Goal: Connect with others: Connect with others

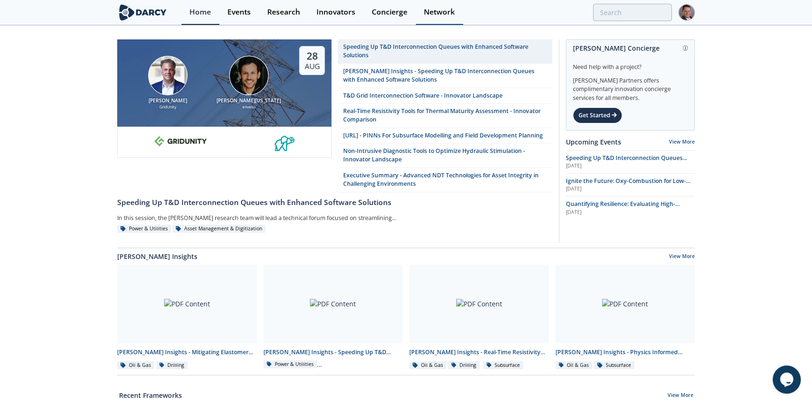
click at [438, 10] on div "Network" at bounding box center [439, 11] width 31 height 7
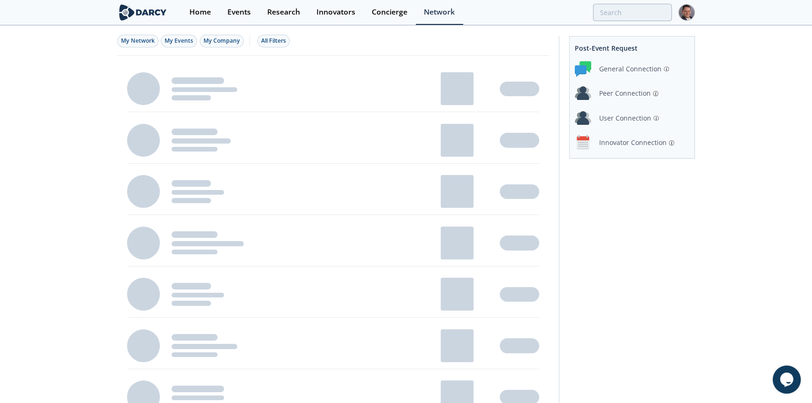
click at [629, 117] on div "User Connection" at bounding box center [625, 118] width 52 height 10
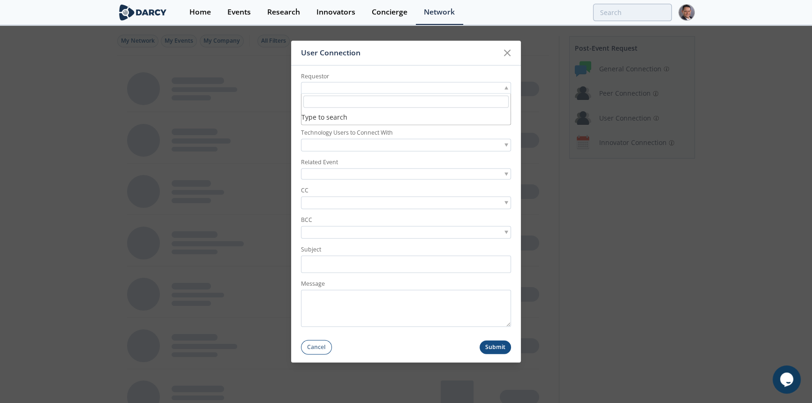
click at [503, 89] on div at bounding box center [406, 88] width 210 height 12
click at [327, 90] on div at bounding box center [406, 88] width 210 height 12
click at [334, 90] on div at bounding box center [406, 88] width 210 height 12
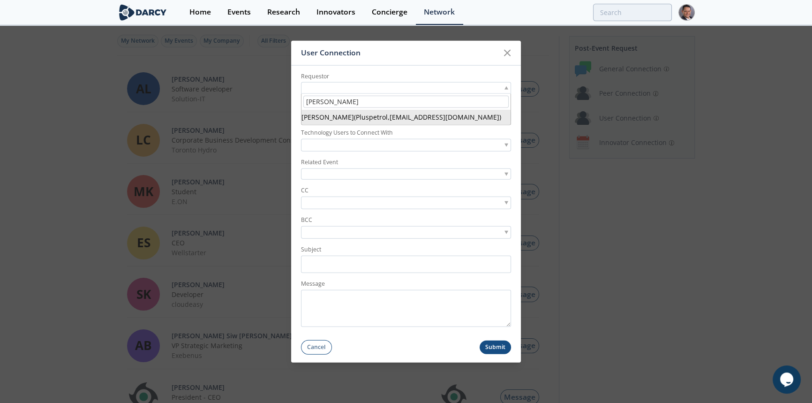
type input "sebastian leoni"
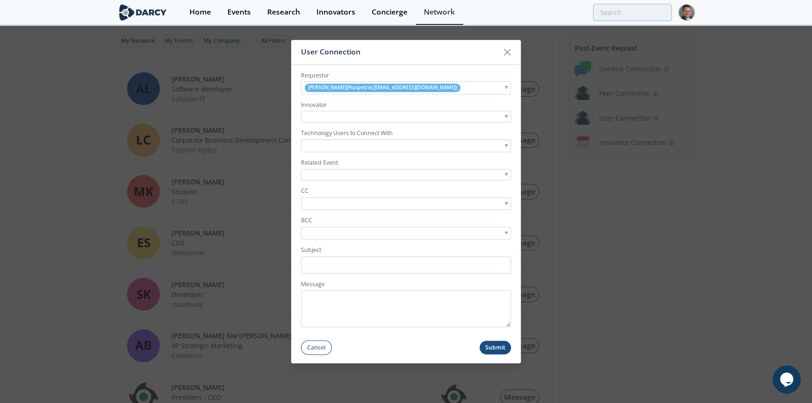
click at [332, 117] on div at bounding box center [406, 117] width 210 height 12
type input "tubel"
click at [503, 143] on div at bounding box center [406, 146] width 210 height 13
click at [351, 131] on label "Technology Users to Connect With" at bounding box center [406, 134] width 210 height 8
click at [344, 168] on div "Related Event" at bounding box center [406, 170] width 210 height 22
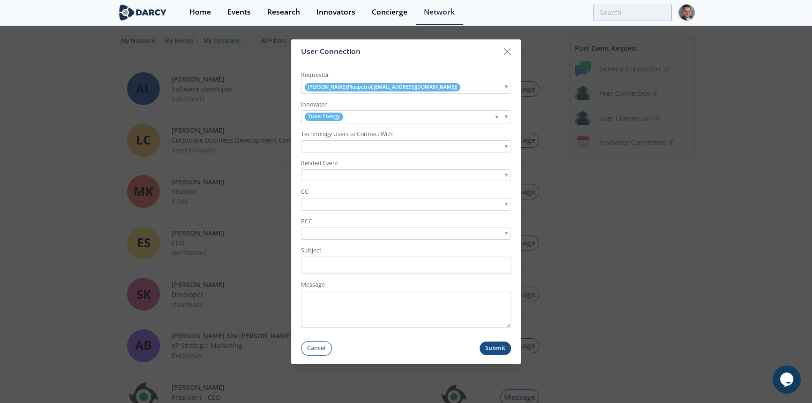
drag, startPoint x: 376, startPoint y: 194, endPoint x: 351, endPoint y: 196, distance: 25.4
click at [375, 194] on label "CC" at bounding box center [406, 191] width 210 height 8
click at [504, 175] on div at bounding box center [406, 175] width 210 height 12
click at [337, 191] on input "search" at bounding box center [405, 189] width 205 height 13
type input "andres"
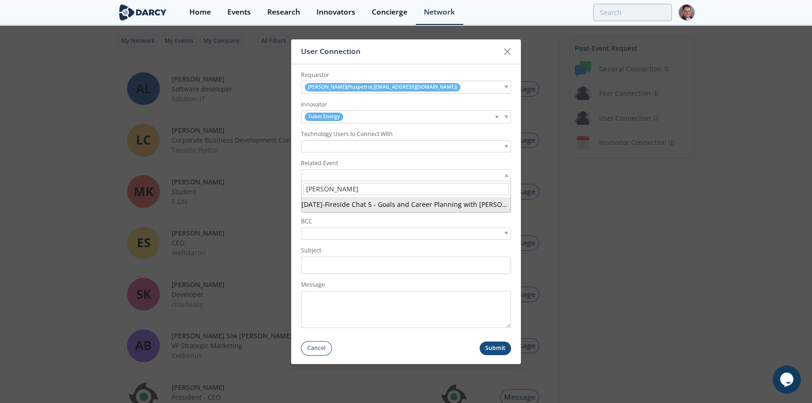
drag, startPoint x: 345, startPoint y: 187, endPoint x: 253, endPoint y: 178, distance: 92.4
click at [253, 178] on div "User Connection Requestor Sebastian Leoni ( Pluspetrol , sleoni@pluspetrol.net …" at bounding box center [406, 201] width 812 height 403
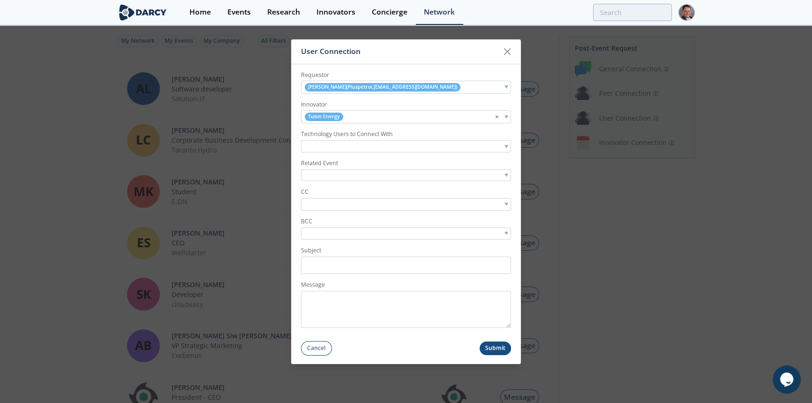
click at [318, 181] on form "Requestor Sebastian Leoni ( Pluspetrol , sleoni@pluspetrol.net ) Innovator Tube…" at bounding box center [406, 210] width 230 height 292
click at [311, 198] on div at bounding box center [406, 204] width 210 height 13
type input "andres@da"
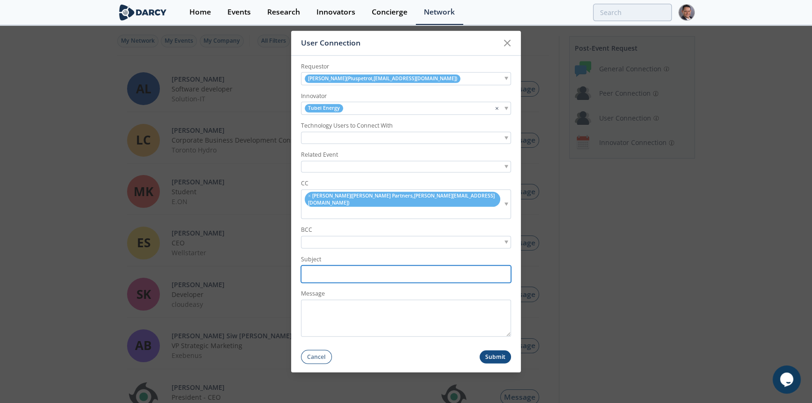
drag, startPoint x: 320, startPoint y: 265, endPoint x: 327, endPoint y: 273, distance: 10.3
click at [320, 265] on input "Subject" at bounding box center [406, 273] width 210 height 17
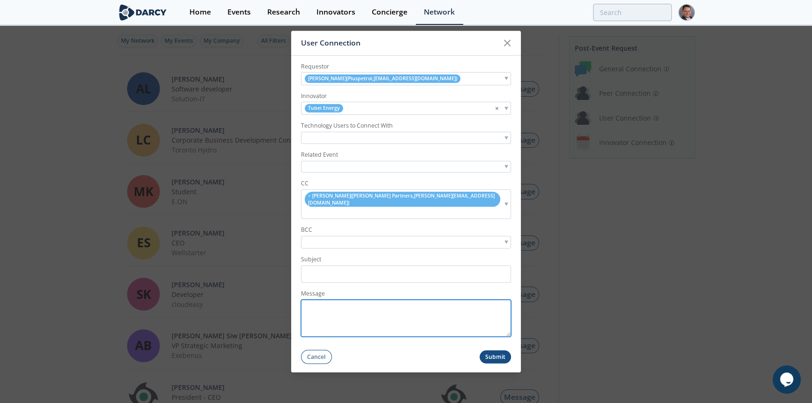
click at [319, 299] on textarea "Message" at bounding box center [406, 317] width 210 height 37
paste textarea "Miguel, Sebastian tambien me pidio que le ayudemos a conectar con un usuario de…"
type textarea "Miguel, Sebastian tambien me pidio que le ayudemos a conectar con un usuario de…"
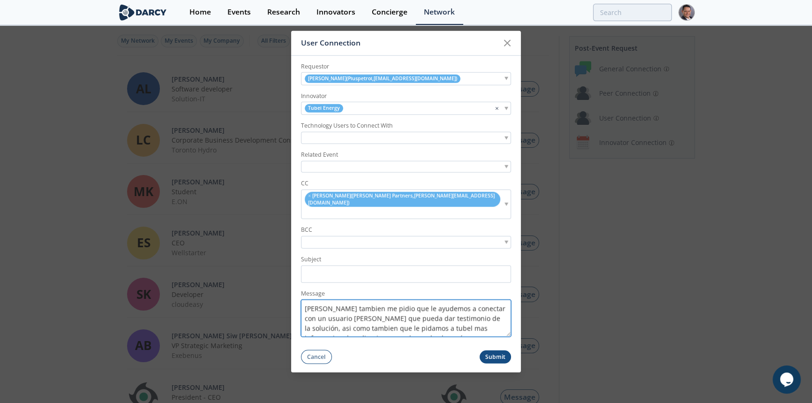
drag, startPoint x: 358, startPoint y: 322, endPoint x: 263, endPoint y: 237, distance: 126.8
click at [263, 237] on div "User Connection Requestor Sebastian Leoni ( Pluspetrol , sleoni@pluspetrol.net …" at bounding box center [406, 201] width 812 height 403
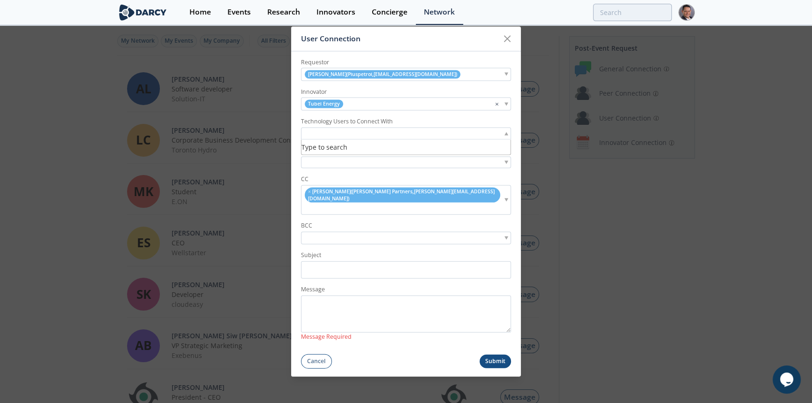
click at [374, 140] on div at bounding box center [406, 133] width 210 height 13
click at [399, 125] on label "Technology Users to Connect With" at bounding box center [406, 121] width 210 height 8
click at [507, 139] on div at bounding box center [406, 133] width 210 height 13
click at [506, 135] on span at bounding box center [506, 133] width 4 height 3
click at [389, 136] on div at bounding box center [406, 133] width 210 height 13
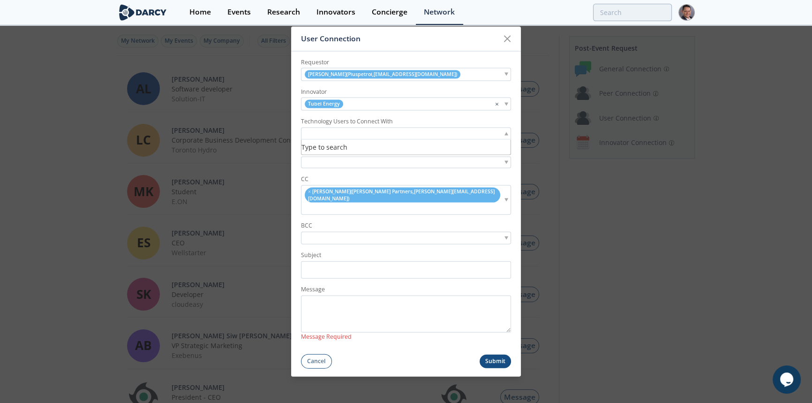
click at [335, 154] on li "Type to search" at bounding box center [405, 147] width 209 height 15
click at [363, 138] on input "search" at bounding box center [335, 133] width 65 height 10
click at [322, 155] on label "Related Event" at bounding box center [406, 150] width 210 height 8
click at [342, 138] on input "search" at bounding box center [335, 133] width 65 height 10
click at [508, 44] on icon at bounding box center [506, 38] width 11 height 11
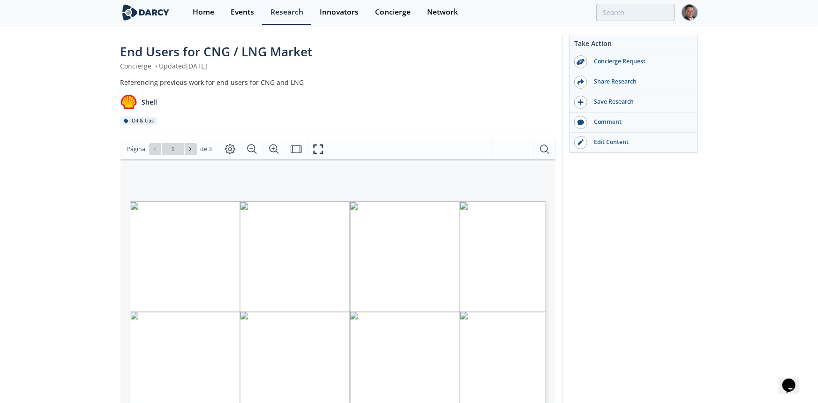
type input "2"
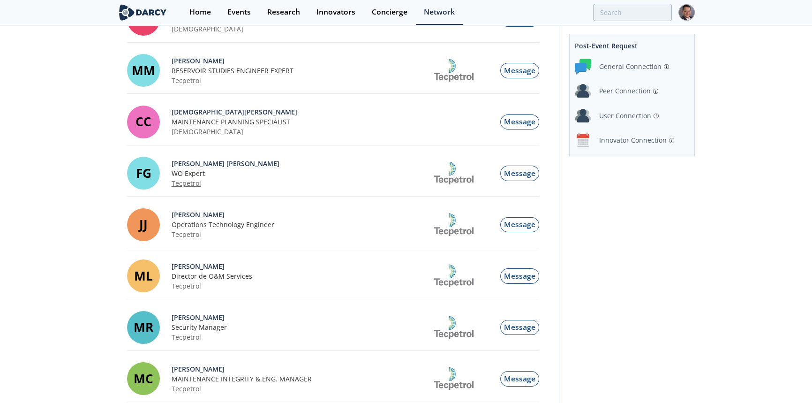
scroll to position [85, 0]
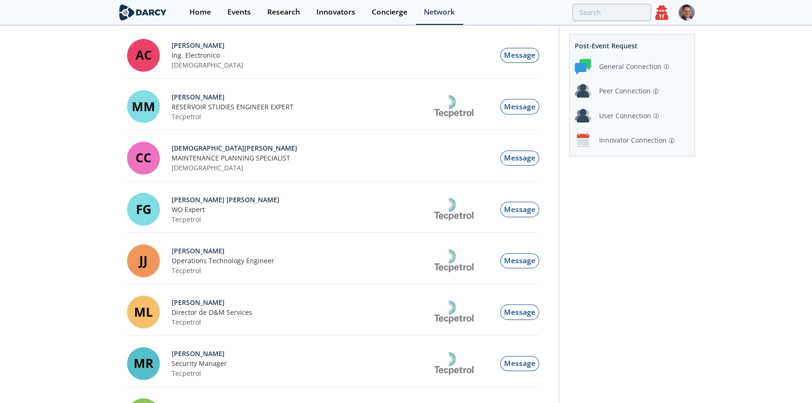
click at [663, 13] on icon at bounding box center [661, 12] width 13 height 15
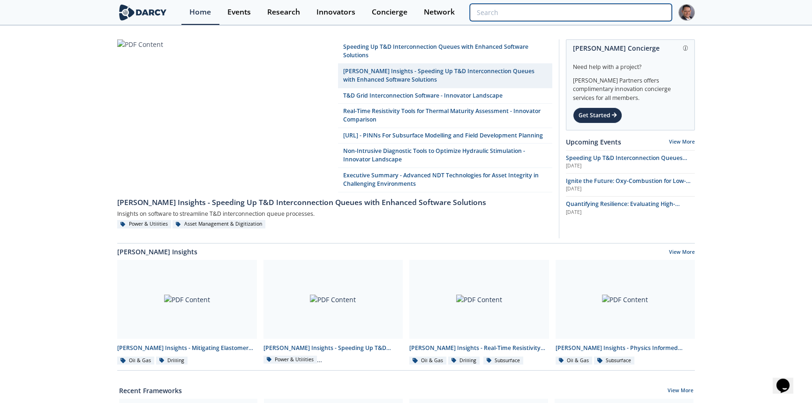
click at [617, 17] on input "search" at bounding box center [571, 12] width 202 height 17
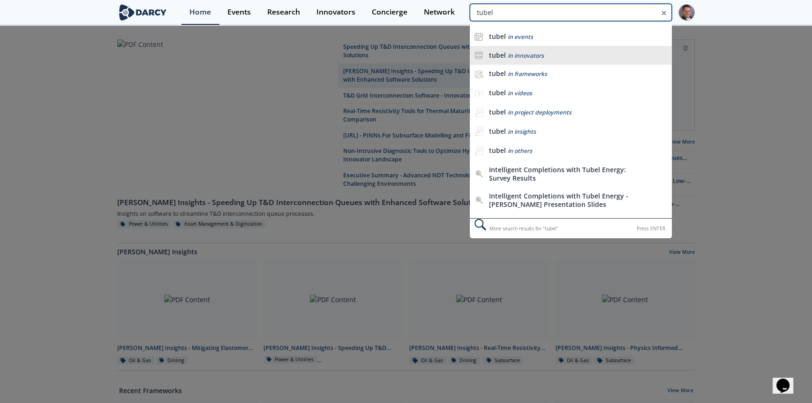
type input "tubel"
click at [494, 55] on b "tubel" at bounding box center [497, 55] width 17 height 9
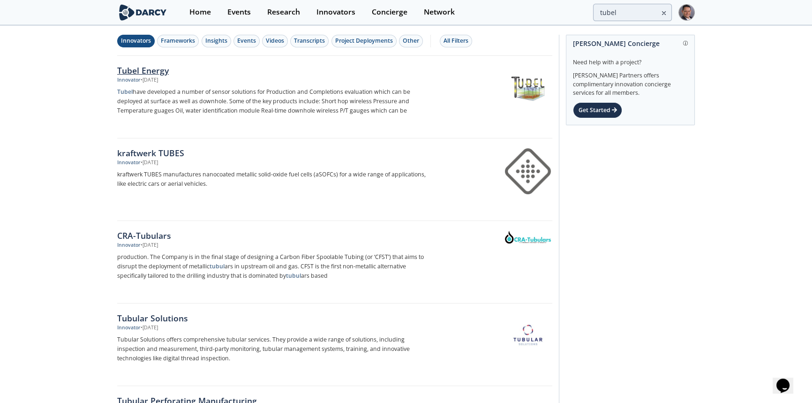
click at [143, 70] on div "Tubel Energy" at bounding box center [272, 70] width 310 height 12
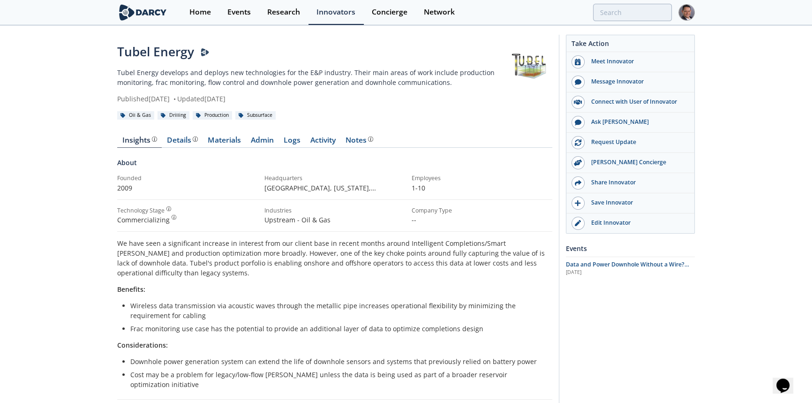
click at [686, 13] on img at bounding box center [686, 12] width 16 height 16
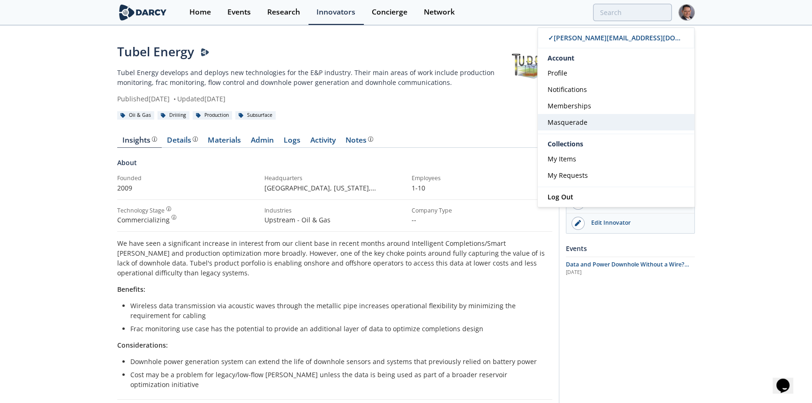
click at [567, 124] on span "Masquerade" at bounding box center [567, 122] width 40 height 9
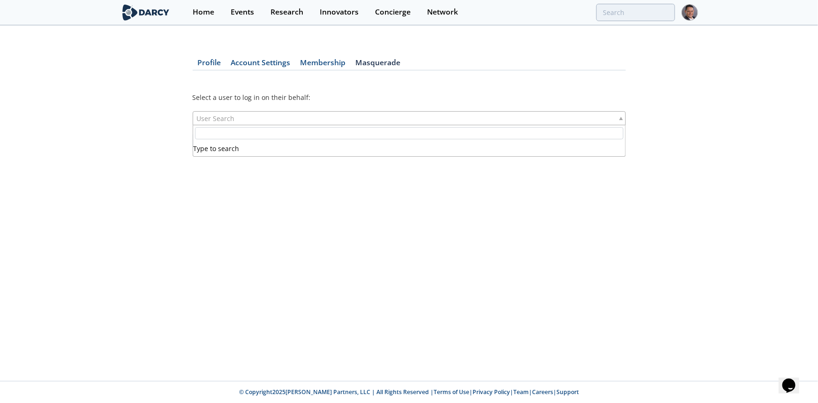
click at [220, 116] on span "User Search" at bounding box center [216, 118] width 38 height 13
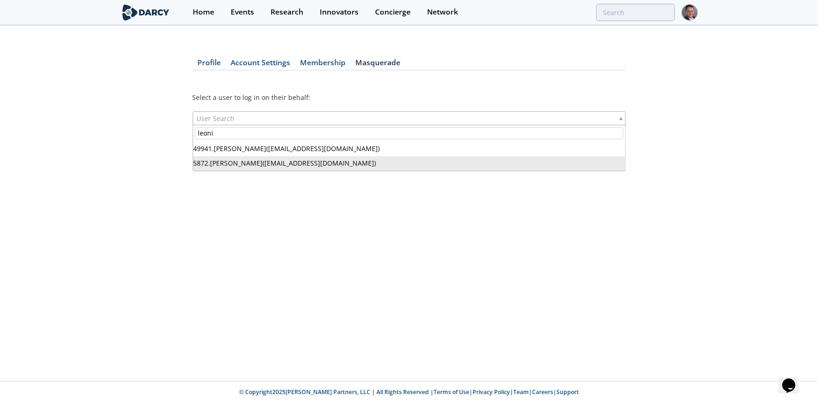
type input "leoni"
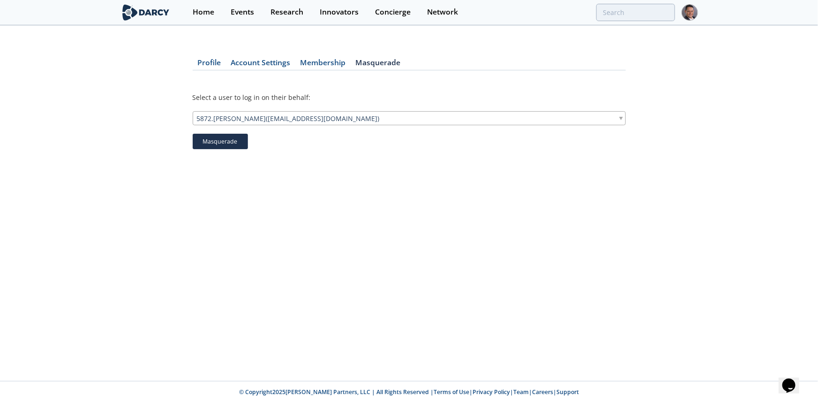
click at [226, 141] on button "Masquerade" at bounding box center [220, 142] width 55 height 16
